Goal: Task Accomplishment & Management: Use online tool/utility

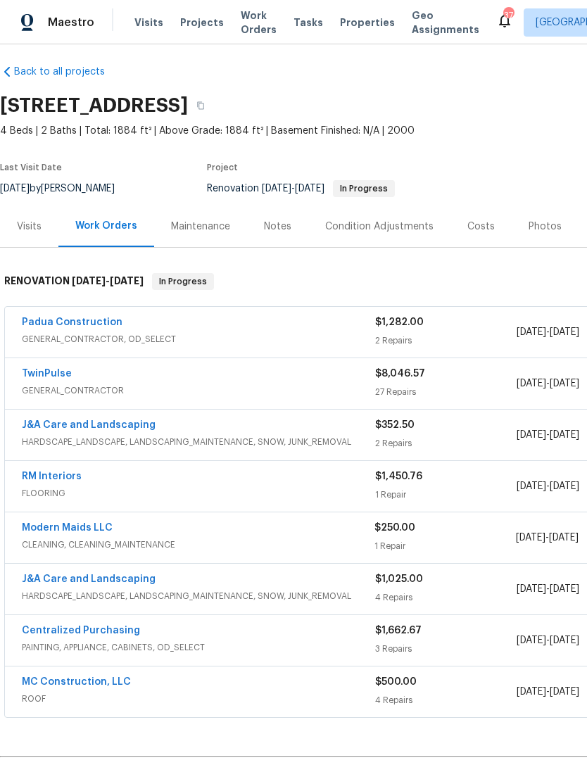
scroll to position [8, 0]
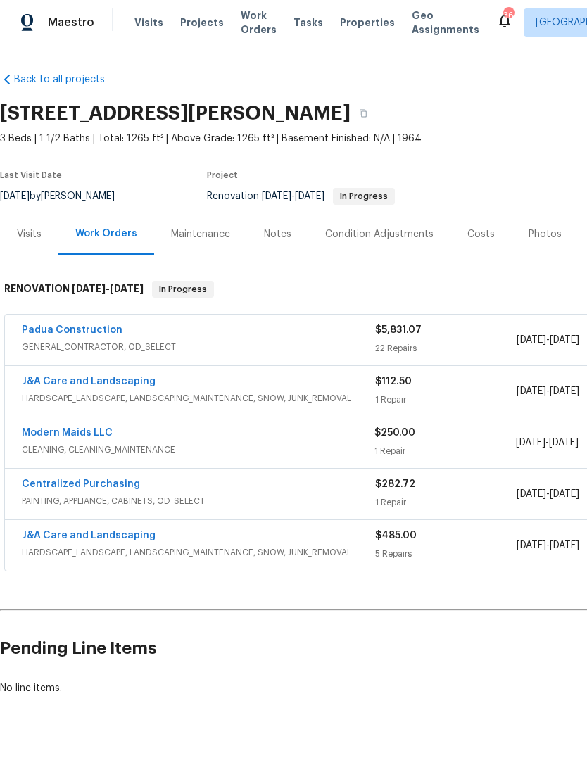
scroll to position [0, 208]
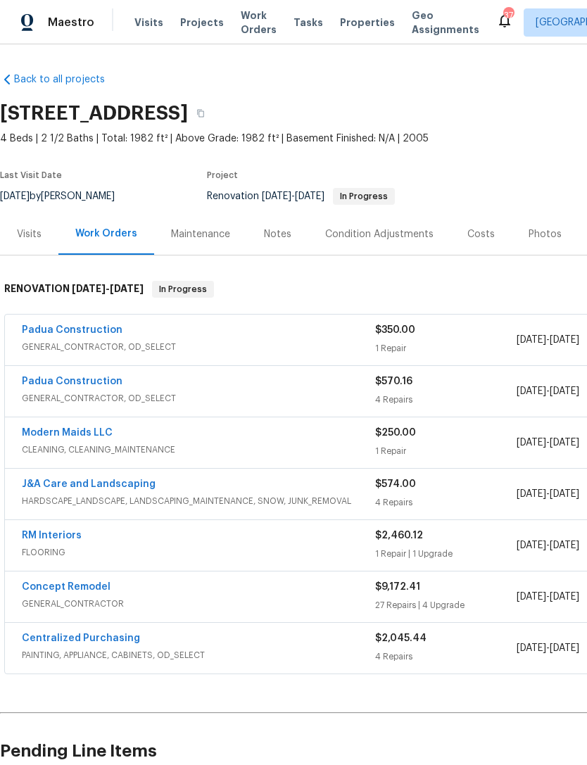
click at [84, 384] on link "Padua Construction" at bounding box center [72, 381] width 101 height 10
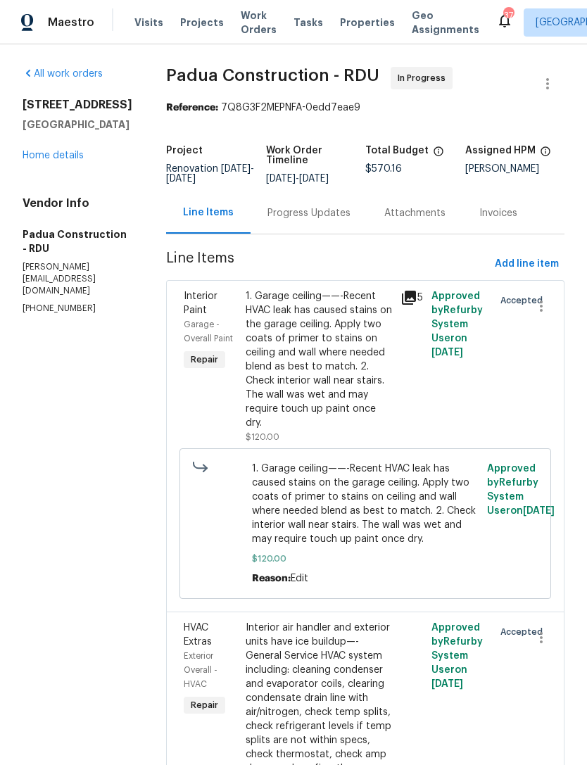
click at [45, 160] on link "Home details" at bounding box center [53, 156] width 61 height 10
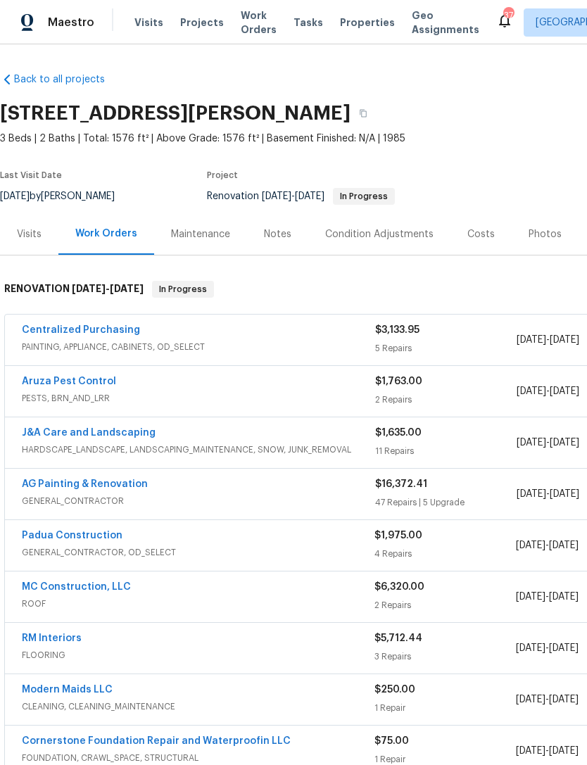
click at [111, 481] on link "AG Painting & Renovation" at bounding box center [85, 484] width 126 height 10
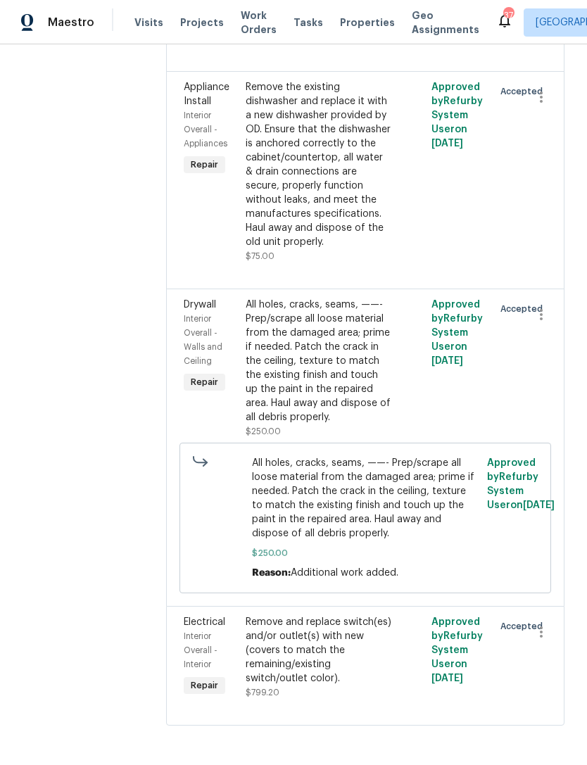
scroll to position [11684, 0]
click at [373, 249] on div "Remove the existing dishwasher and replace it with a new dishwasher provided by…" at bounding box center [319, 164] width 146 height 169
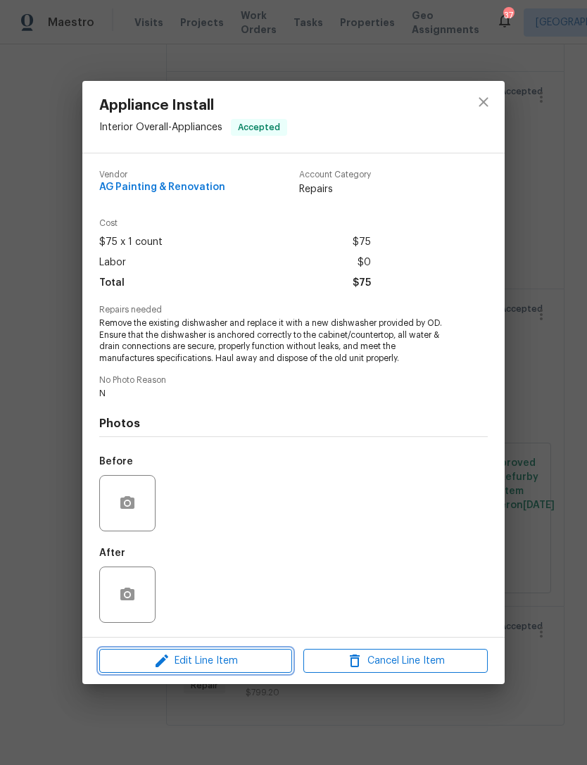
click at [244, 665] on span "Edit Line Item" at bounding box center [195, 661] width 184 height 18
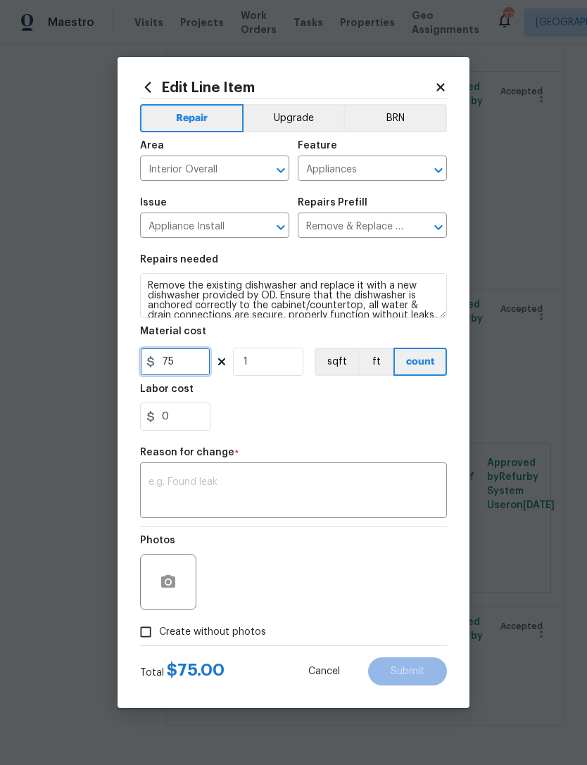
click at [190, 368] on input "75" at bounding box center [175, 362] width 70 height 28
type input "100"
click at [316, 428] on div "0" at bounding box center [293, 416] width 307 height 28
click at [287, 490] on textarea at bounding box center [293, 492] width 290 height 30
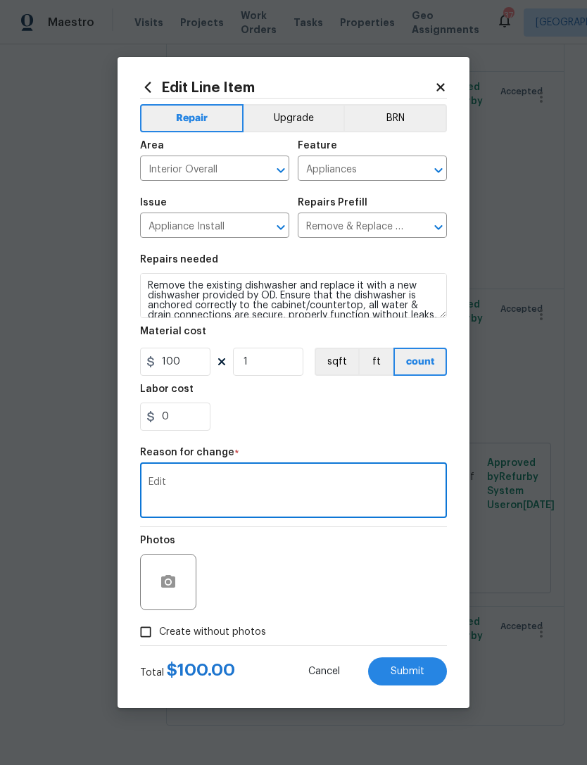
type textarea "Edit"
click at [303, 424] on div "0" at bounding box center [293, 416] width 307 height 28
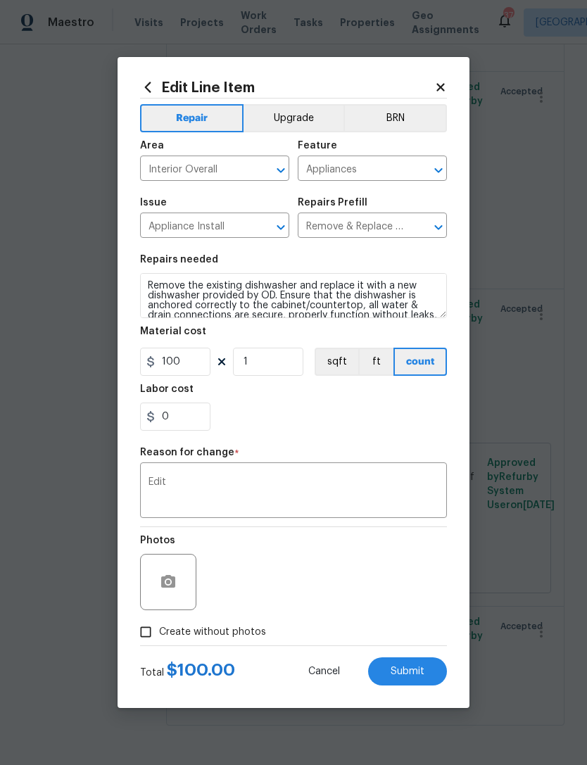
click at [217, 632] on span "Create without photos" at bounding box center [212, 632] width 107 height 15
click at [159, 632] on input "Create without photos" at bounding box center [145, 631] width 27 height 27
checkbox input "true"
click at [411, 673] on span "Submit" at bounding box center [407, 671] width 34 height 11
type input "75"
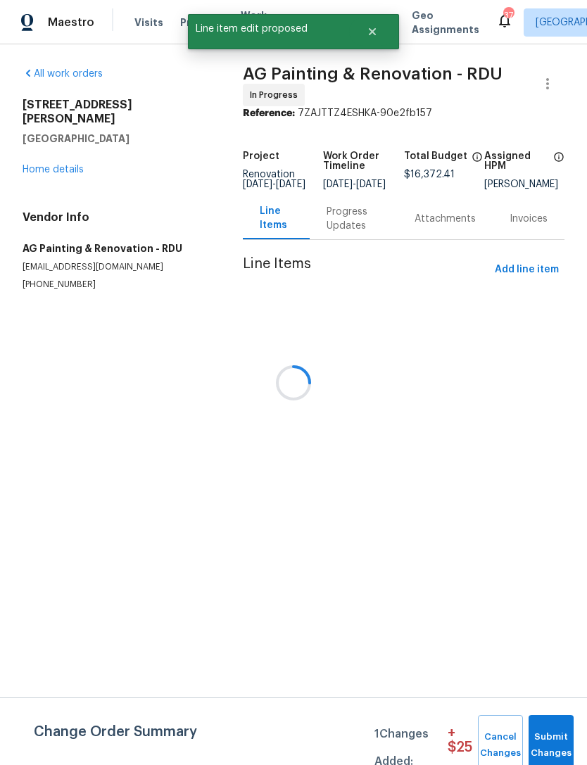
scroll to position [0, 0]
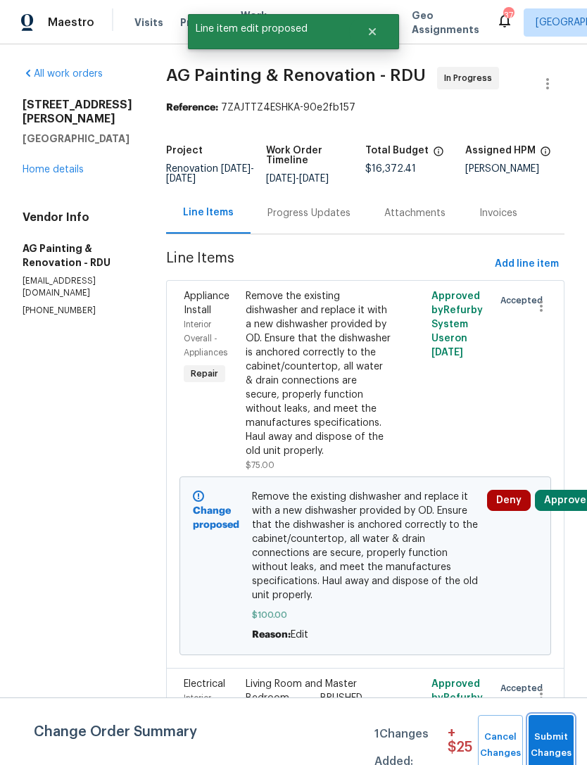
click at [558, 739] on span "Submit Changes" at bounding box center [550, 745] width 31 height 32
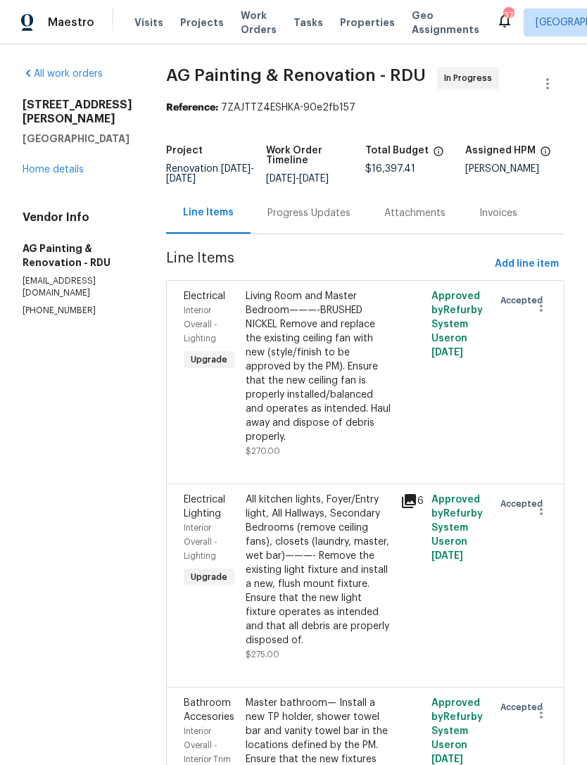
click at [45, 165] on link "Home details" at bounding box center [53, 170] width 61 height 10
